Goal: Check status: Check status

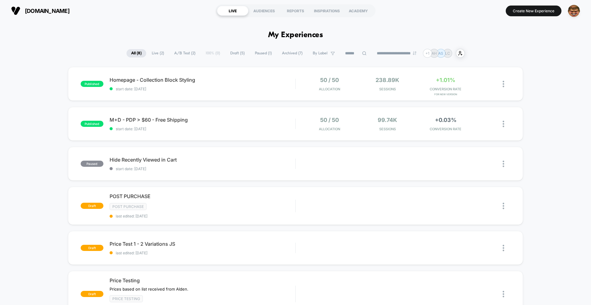
click at [350, 56] on input at bounding box center [355, 53] width 31 height 7
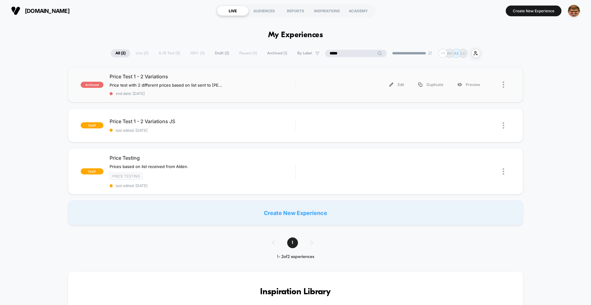
type input "*****"
click at [239, 77] on span "Price Test 1 - 2 Variations" at bounding box center [202, 77] width 185 height 6
